Goal: Entertainment & Leisure: Consume media (video, audio)

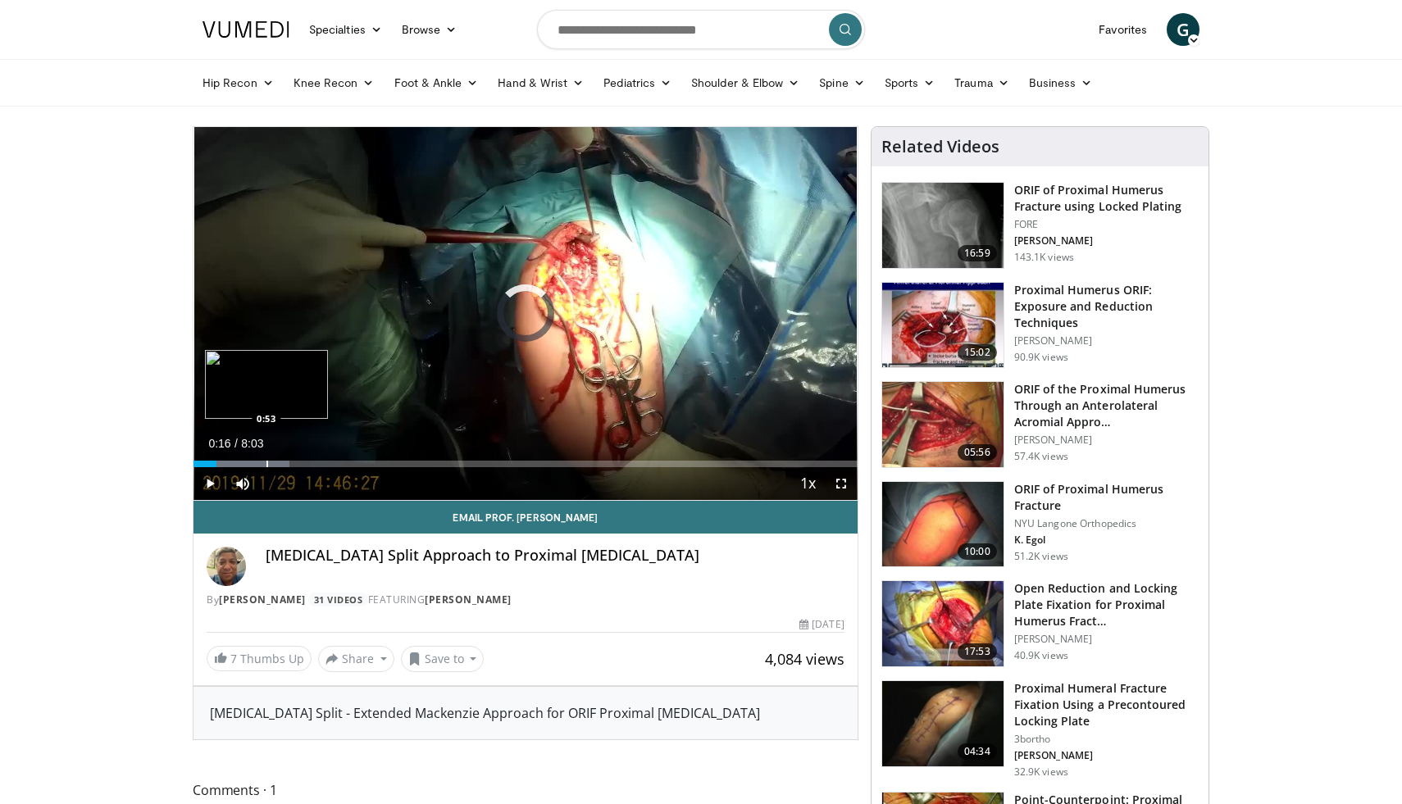
click at [266, 461] on div "Progress Bar" at bounding box center [267, 464] width 2 height 7
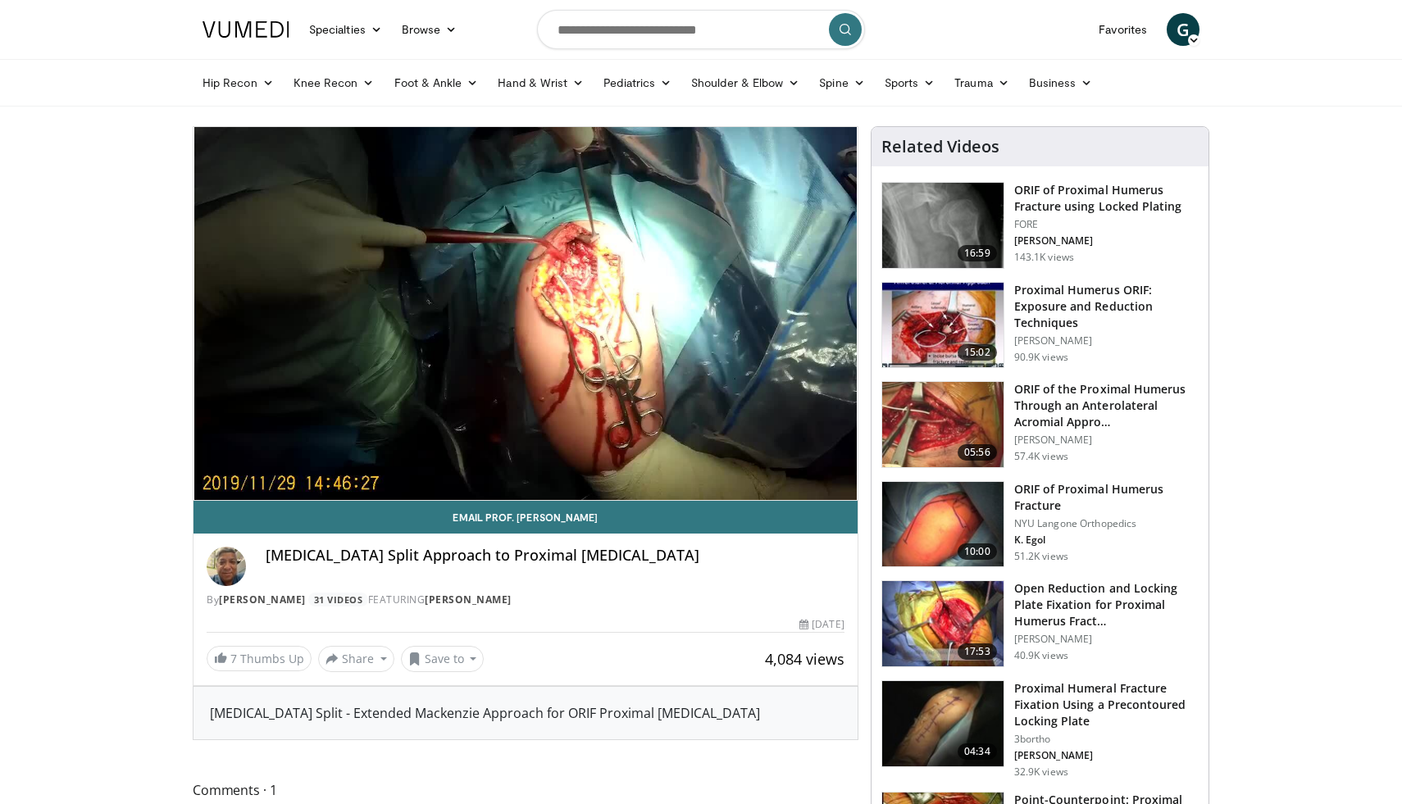
click at [976, 316] on img at bounding box center [942, 325] width 121 height 85
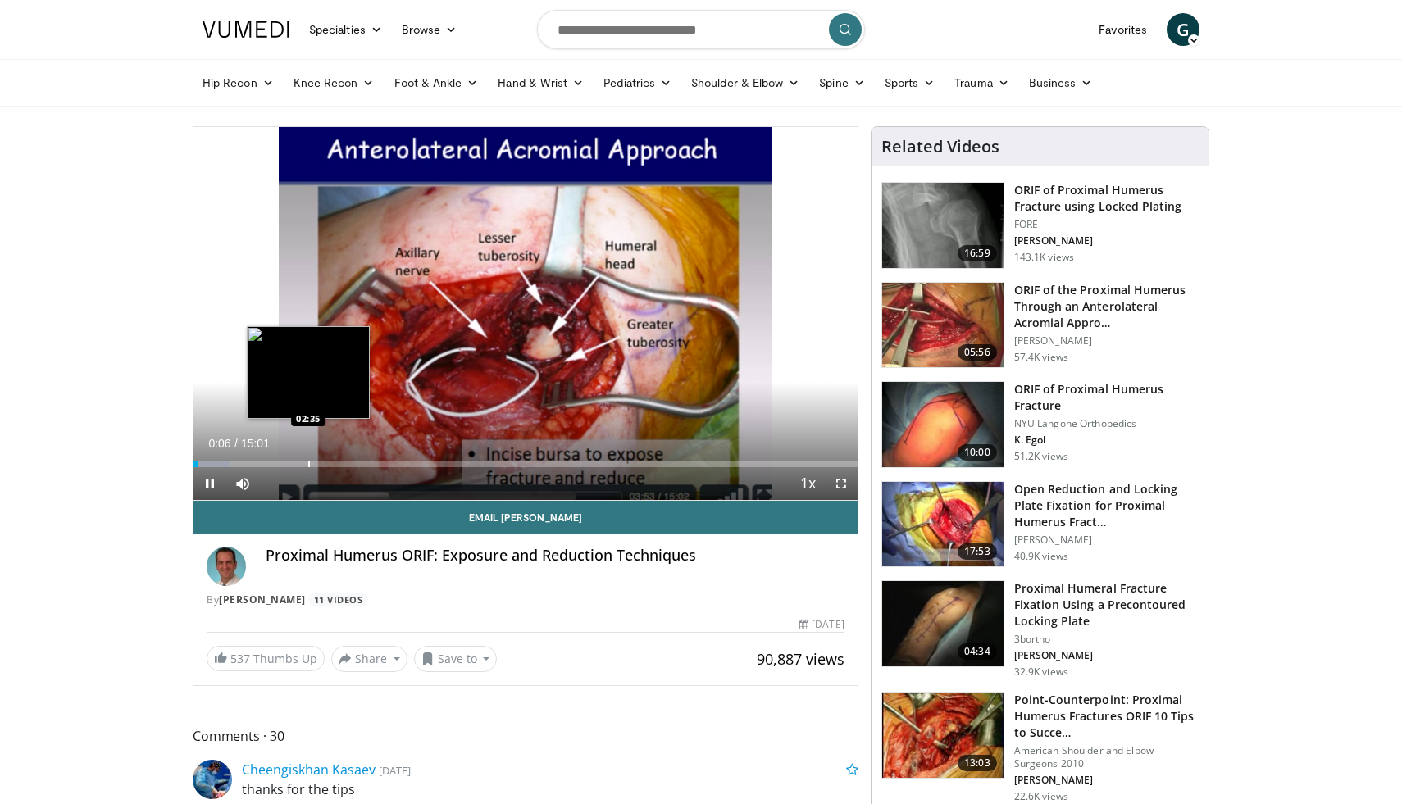
click at [308, 455] on div "Loaded : 5.53% 00:06 02:35" at bounding box center [525, 460] width 664 height 16
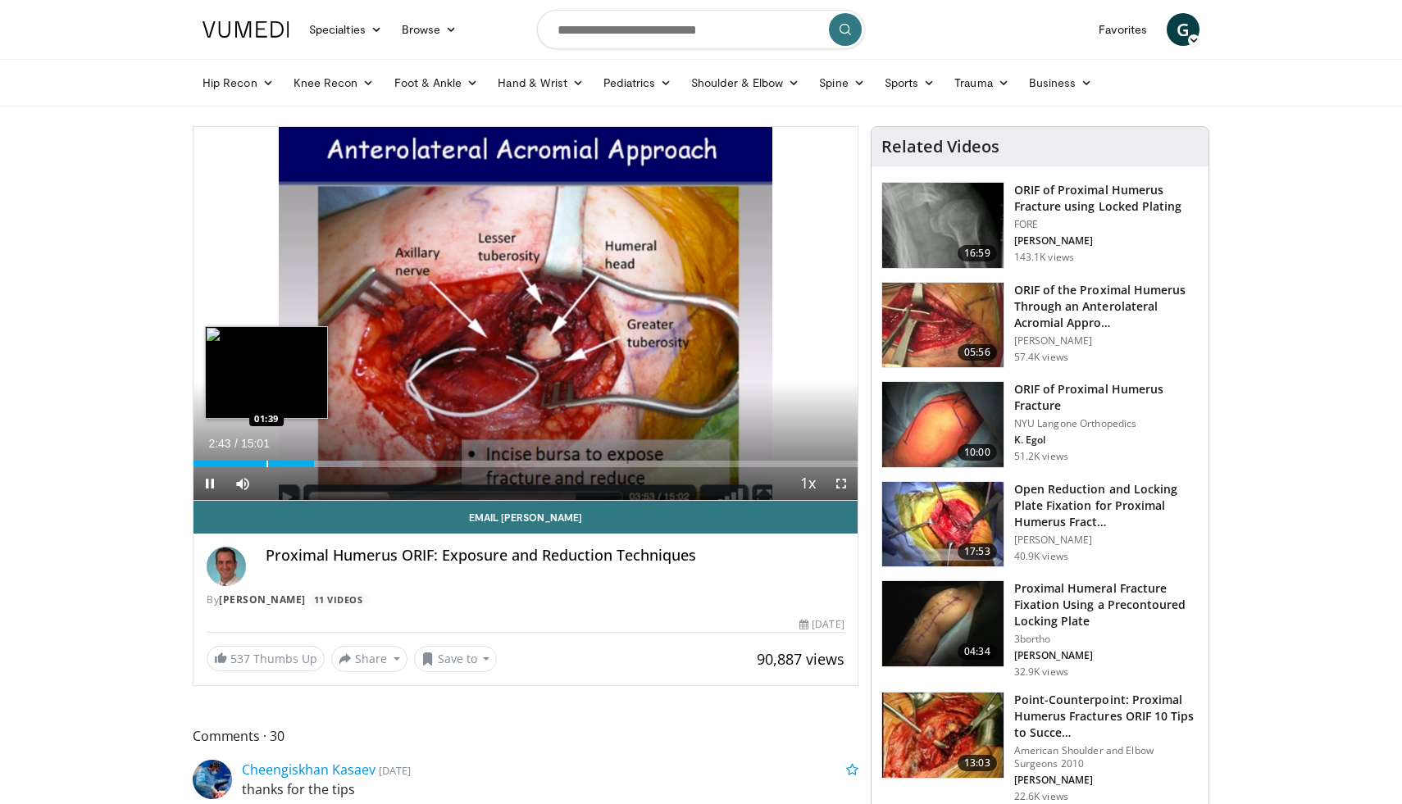
click at [266, 461] on div "Progress Bar" at bounding box center [267, 464] width 2 height 7
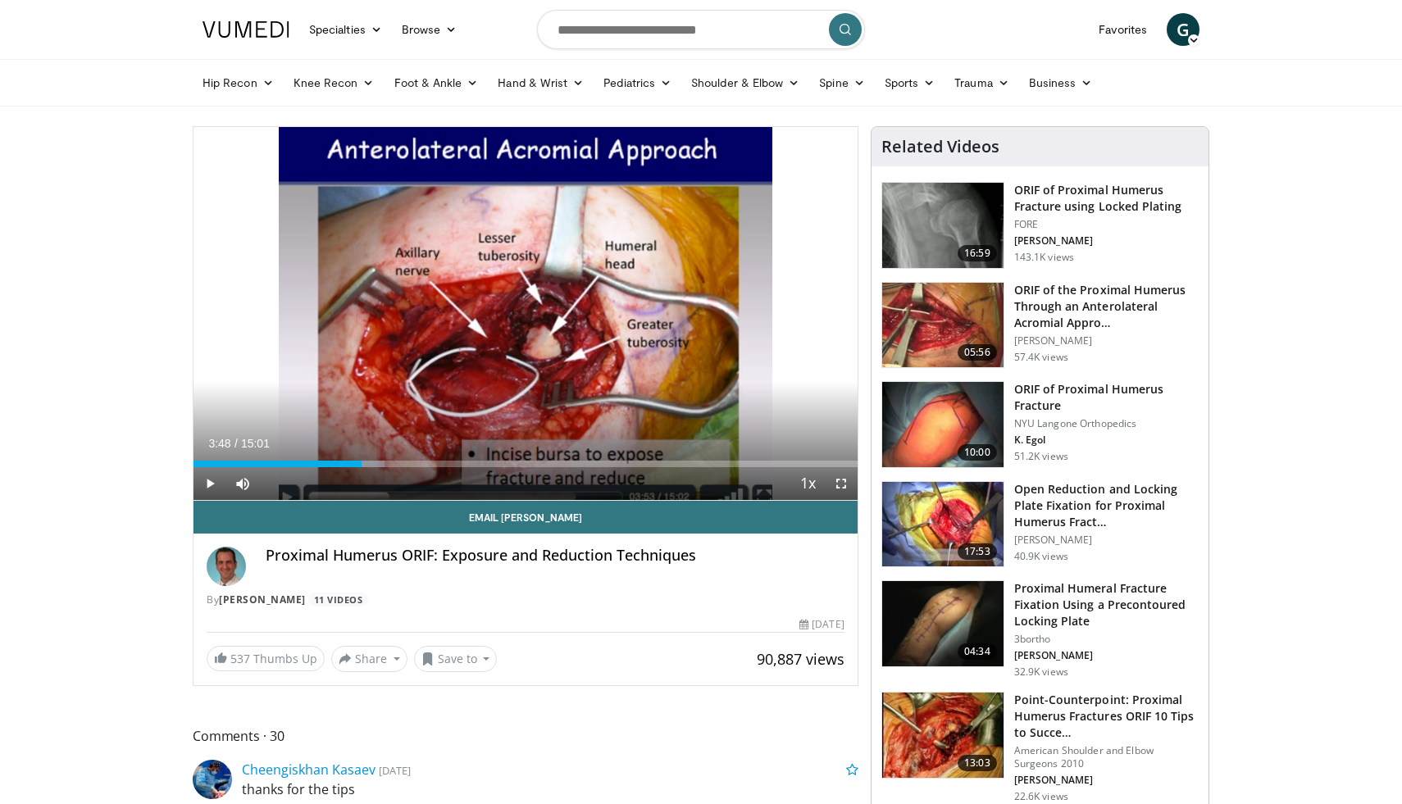
click at [362, 462] on div "Progress Bar" at bounding box center [363, 464] width 2 height 7
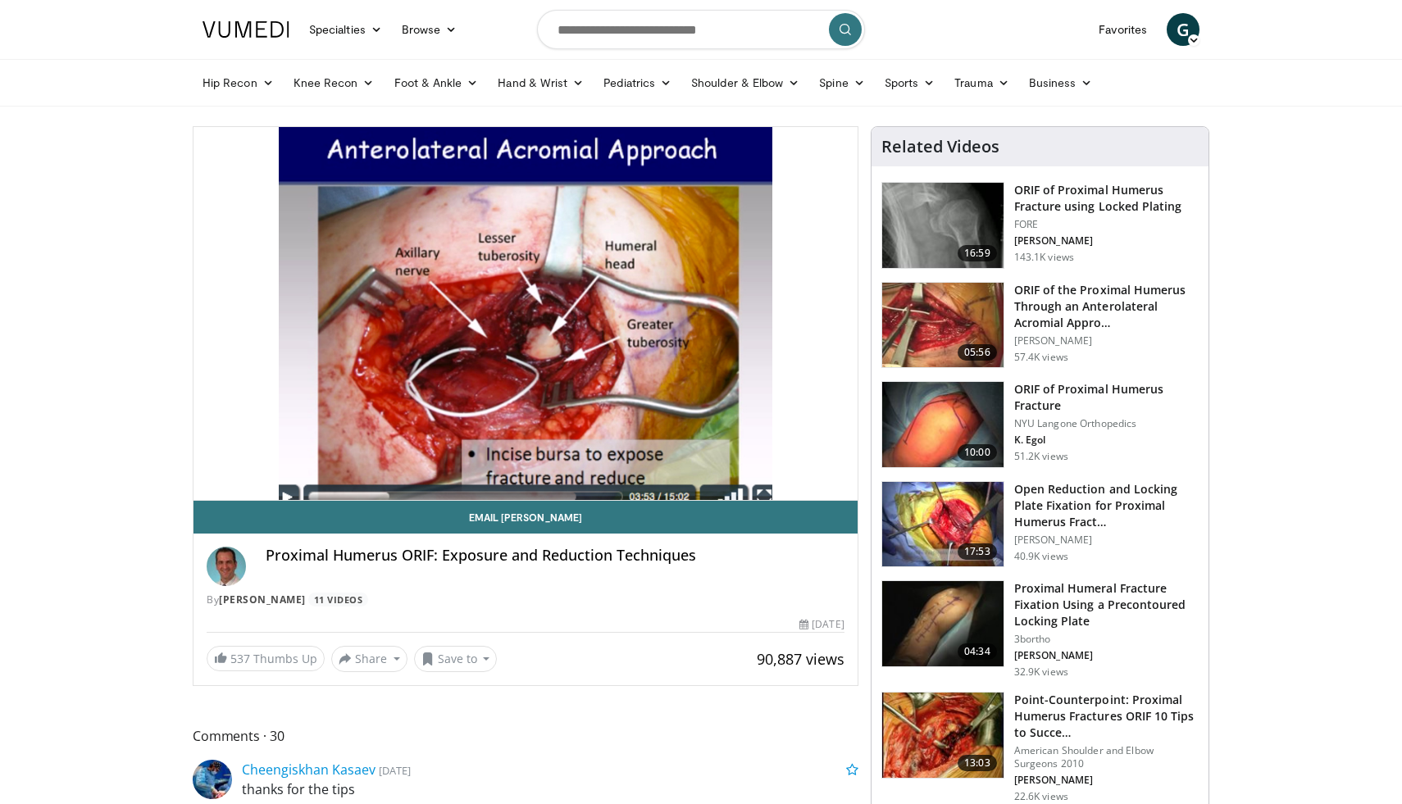
click at [976, 513] on img at bounding box center [942, 524] width 121 height 85
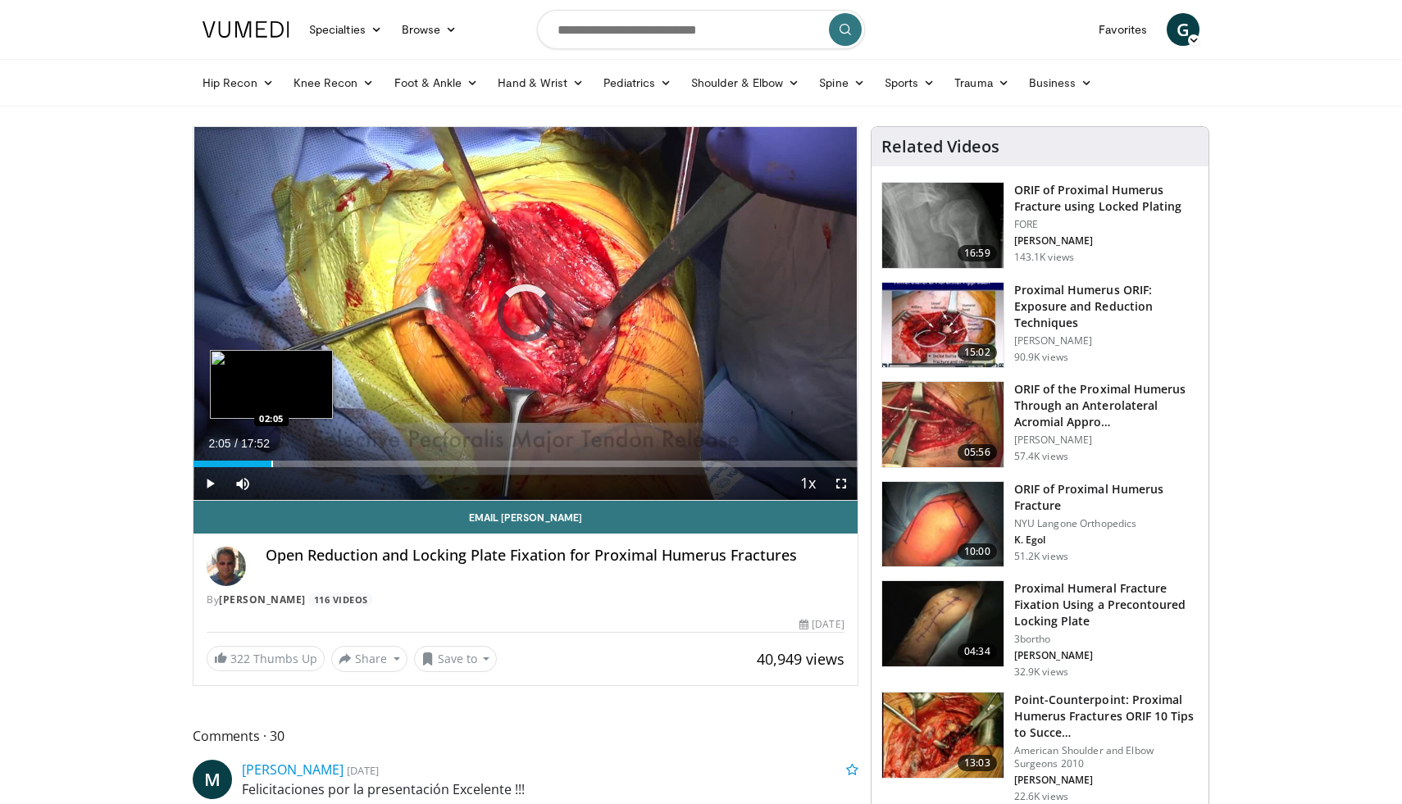
click at [271, 461] on div "Progress Bar" at bounding box center [272, 464] width 2 height 7
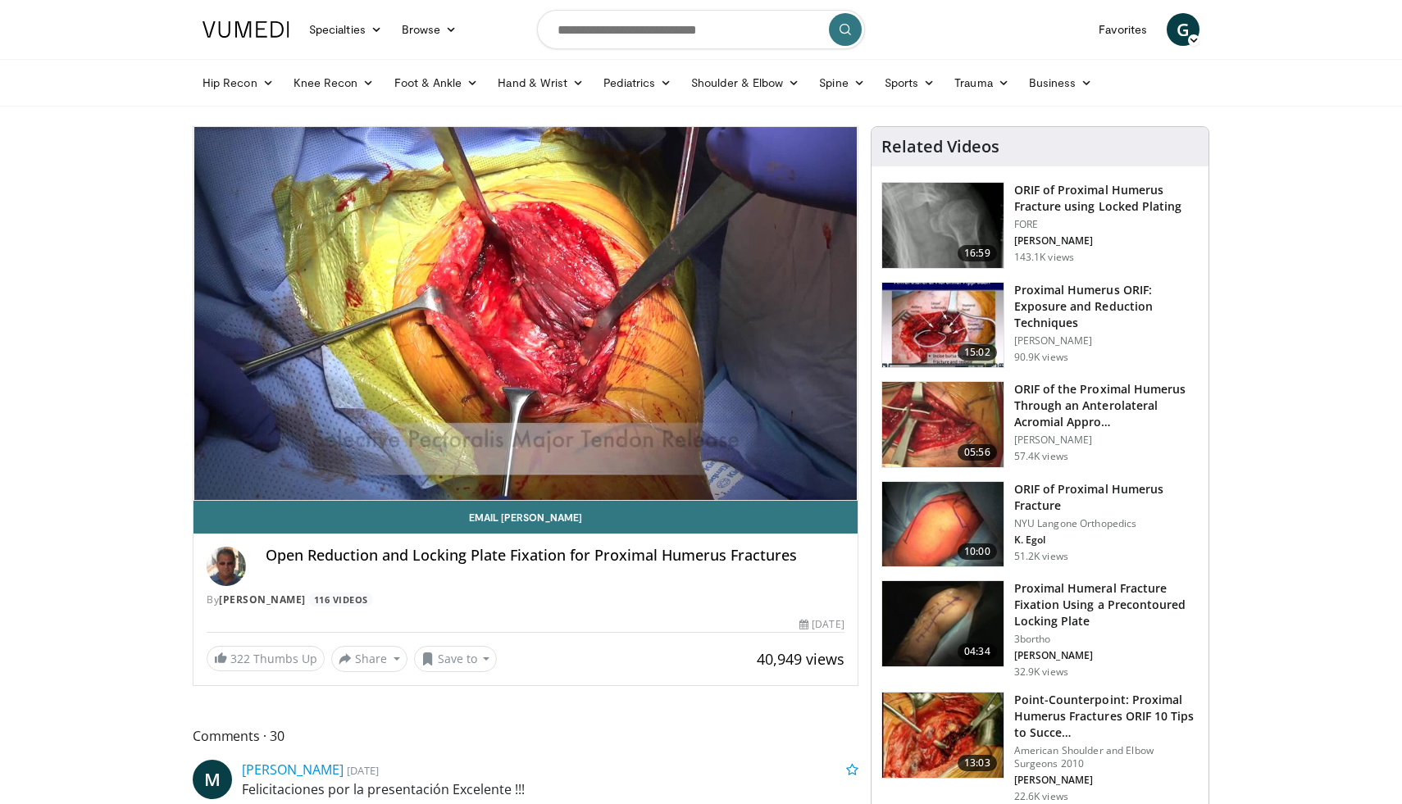
click at [334, 463] on video-js "**********" at bounding box center [525, 314] width 664 height 374
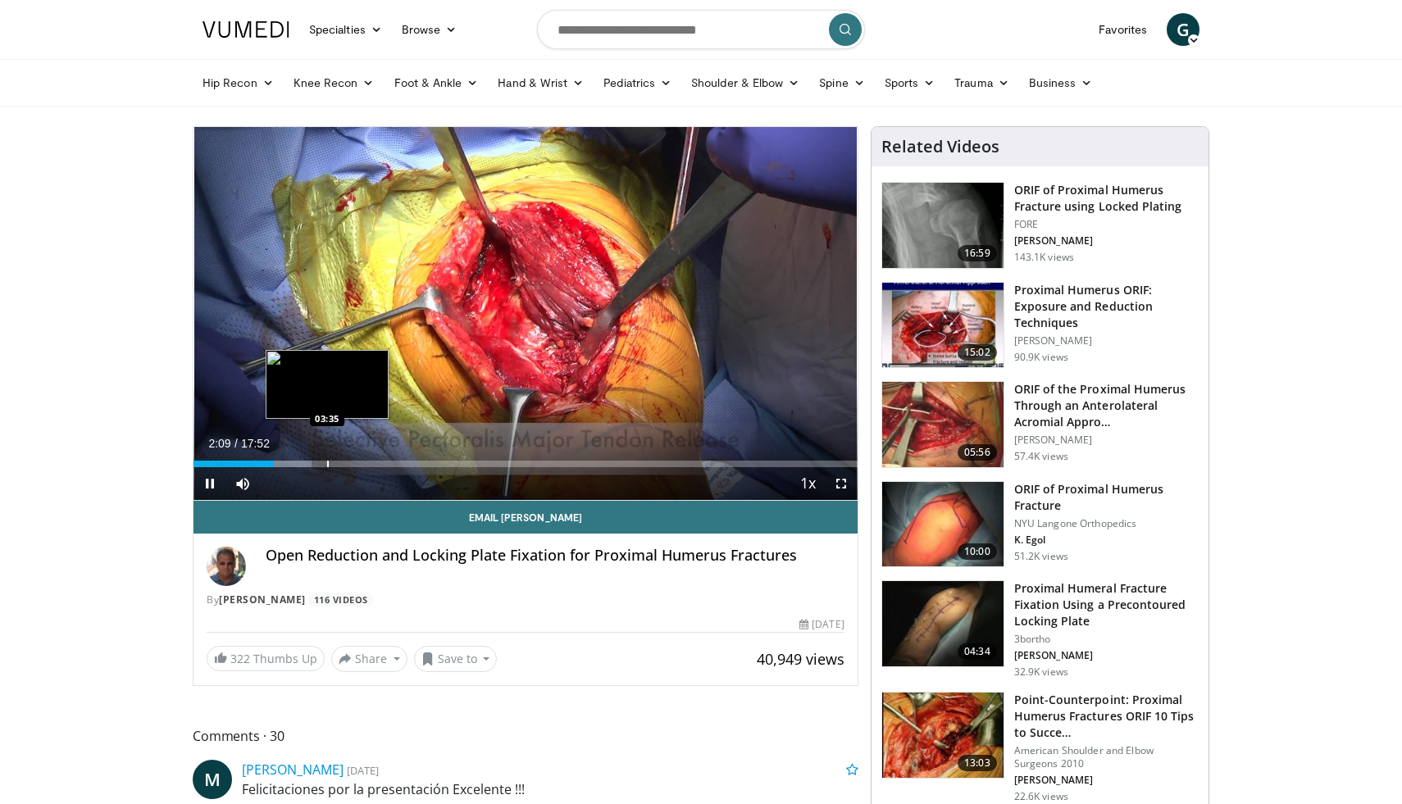
click at [327, 463] on div "Progress Bar" at bounding box center [328, 464] width 2 height 7
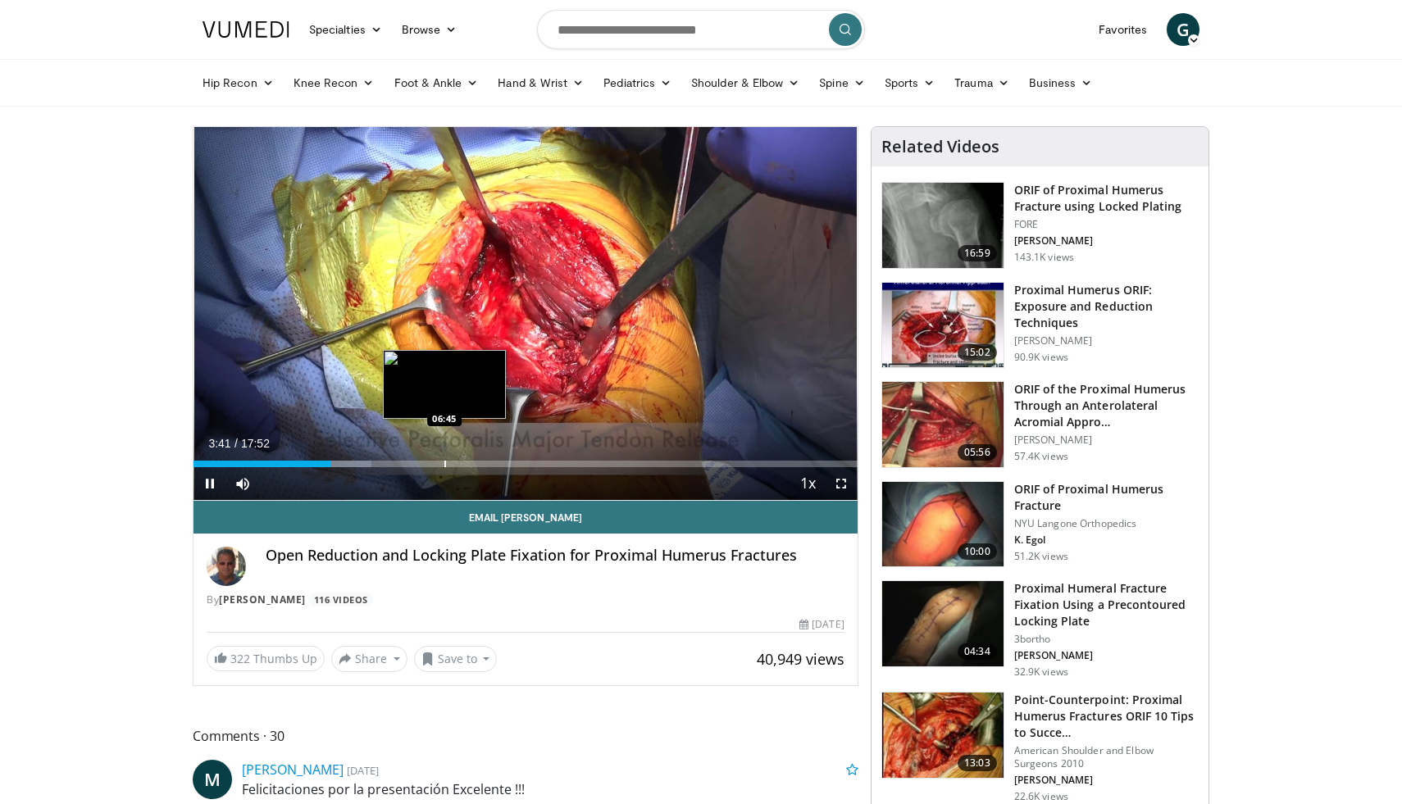
click at [444, 462] on div "Progress Bar" at bounding box center [445, 464] width 2 height 7
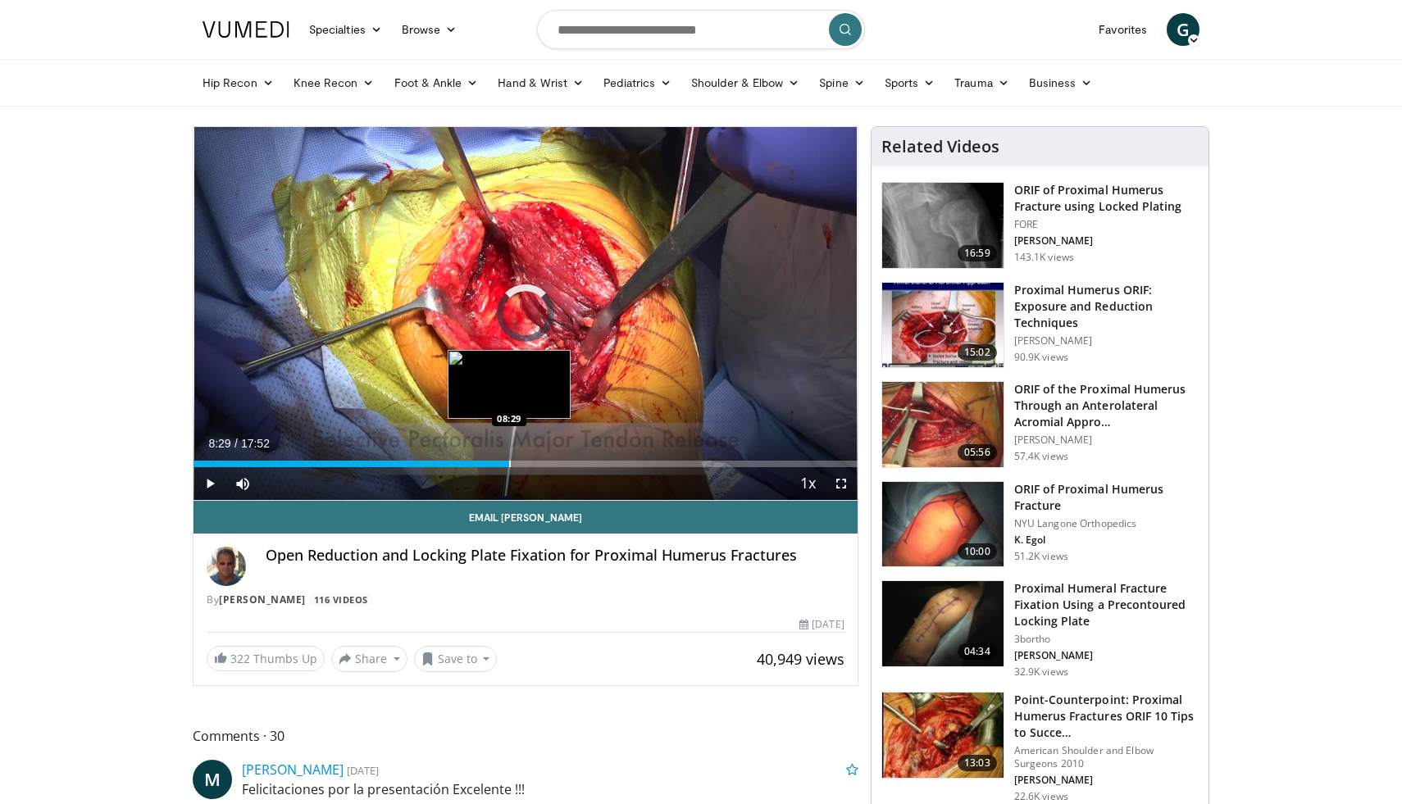
click at [508, 459] on div "Loaded : 43.86% 06:48 08:29" at bounding box center [525, 460] width 664 height 16
click at [484, 461] on div "Progress Bar" at bounding box center [485, 464] width 2 height 7
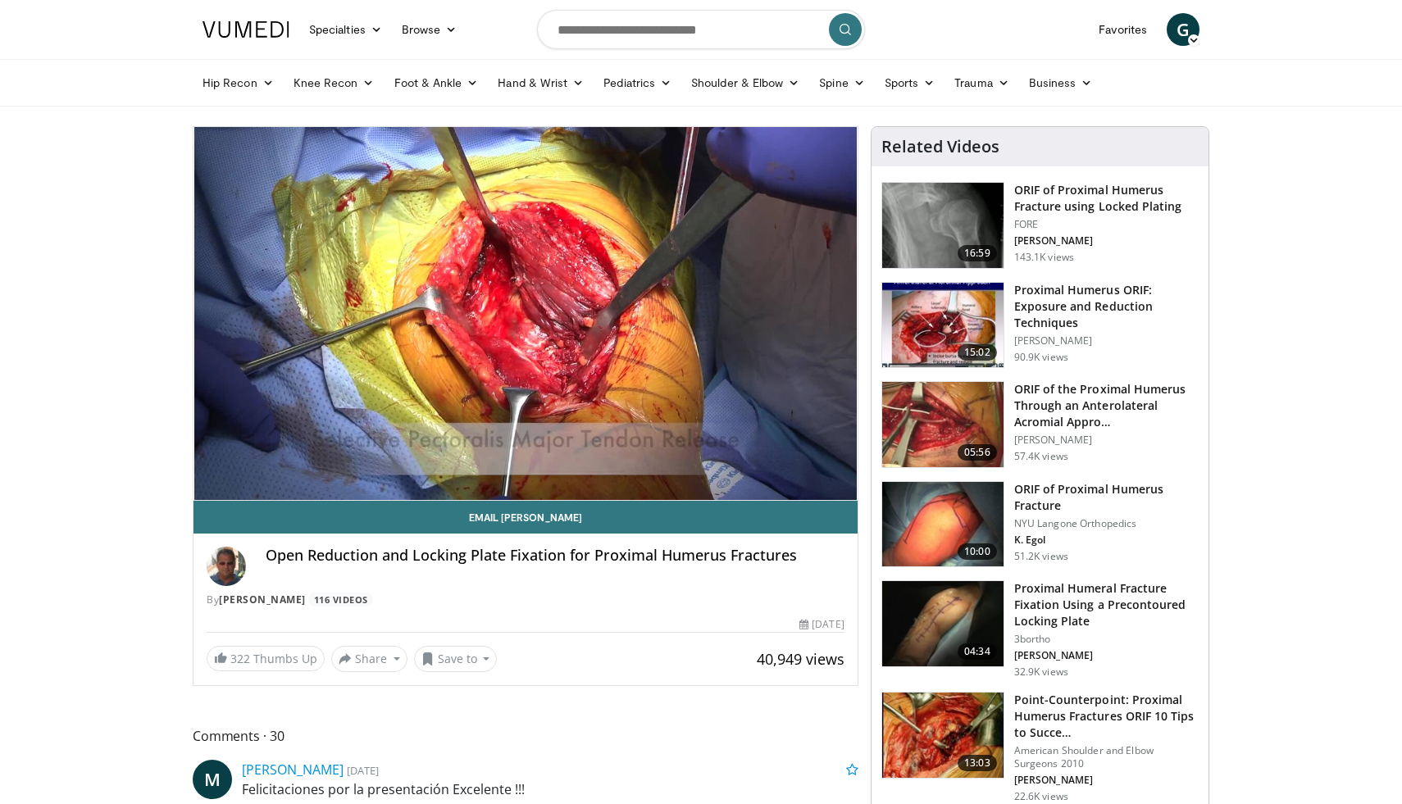
click at [951, 409] on img at bounding box center [942, 424] width 121 height 85
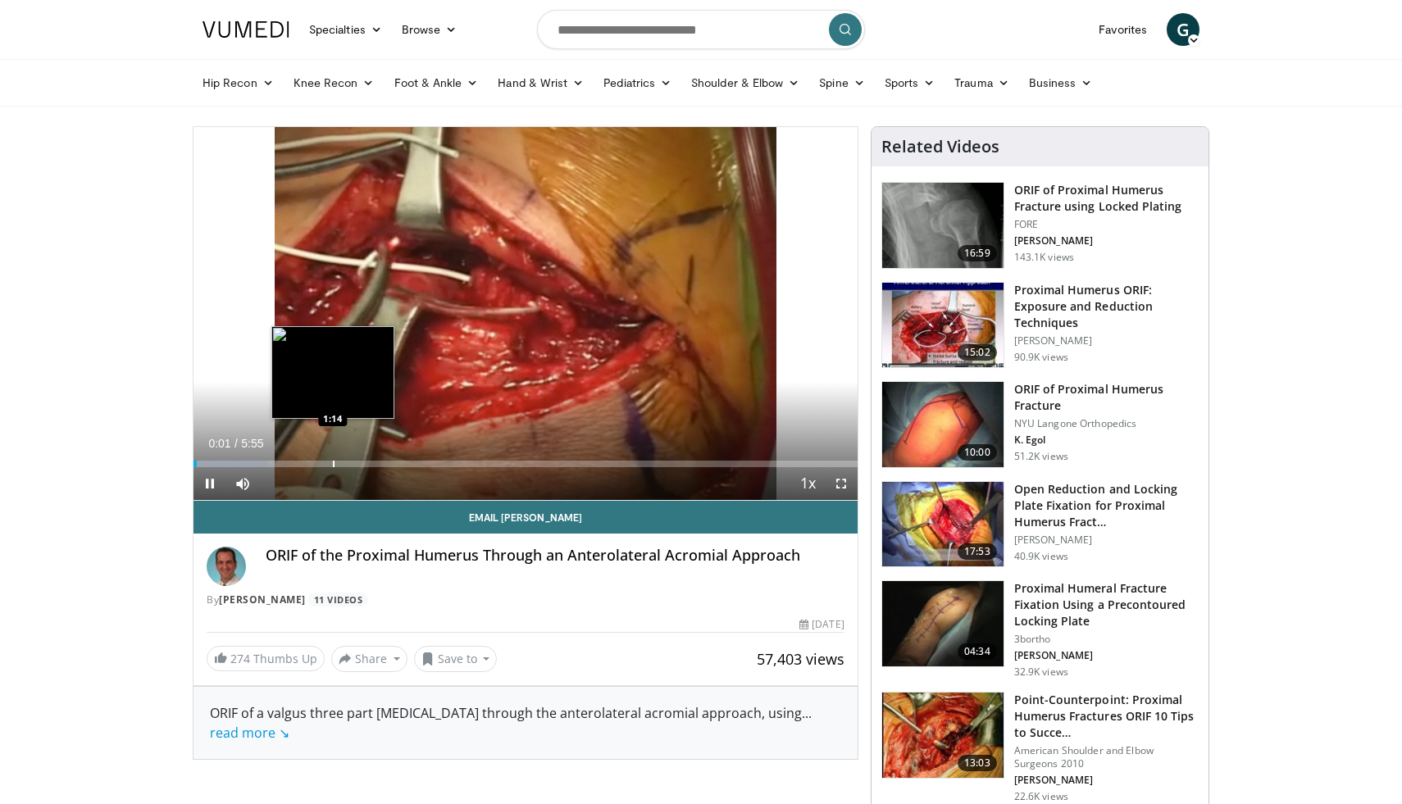
click at [333, 461] on div "Progress Bar" at bounding box center [334, 464] width 2 height 7
click at [323, 461] on div "Progress Bar" at bounding box center [324, 464] width 2 height 7
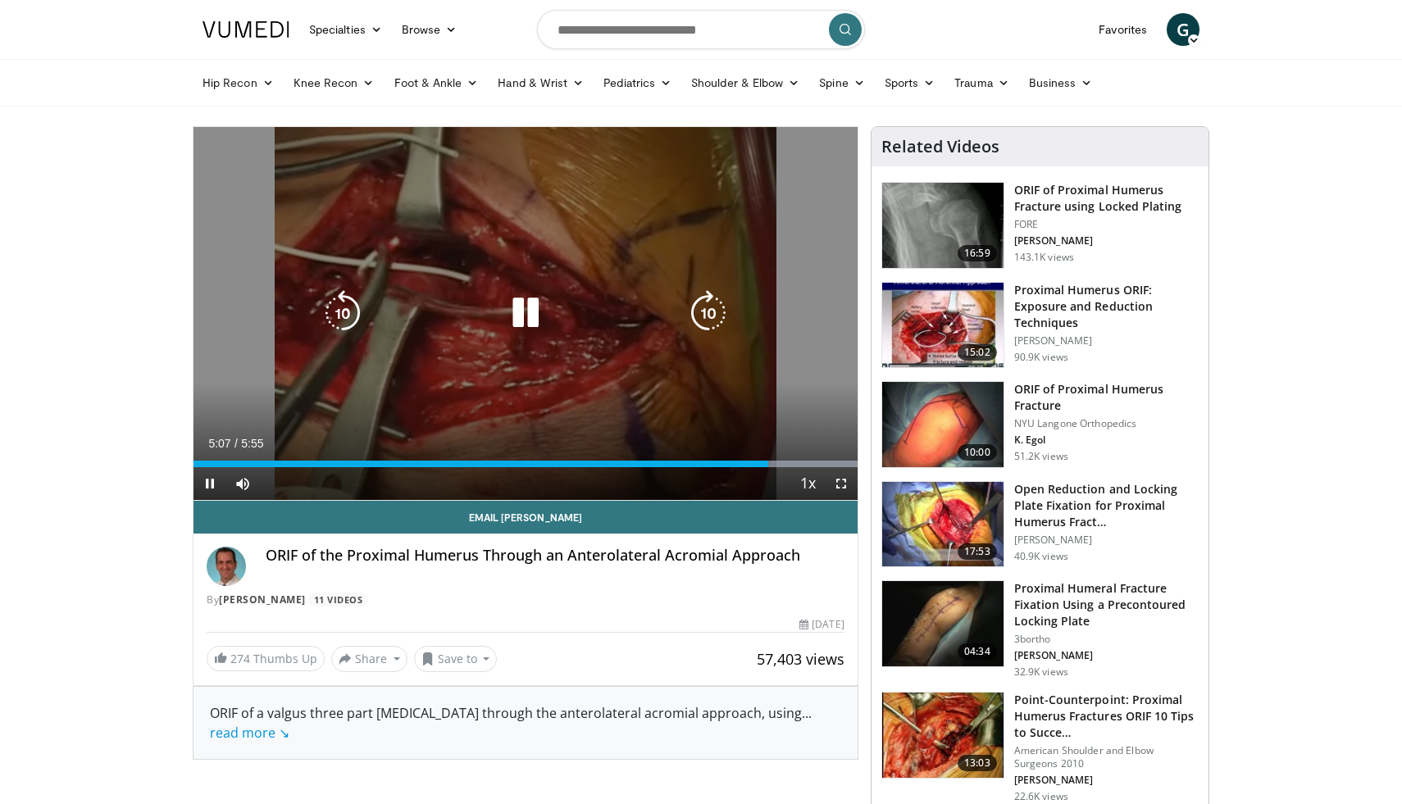
click at [521, 316] on icon "Video Player" at bounding box center [526, 313] width 46 height 46
